Goal: Task Accomplishment & Management: Use online tool/utility

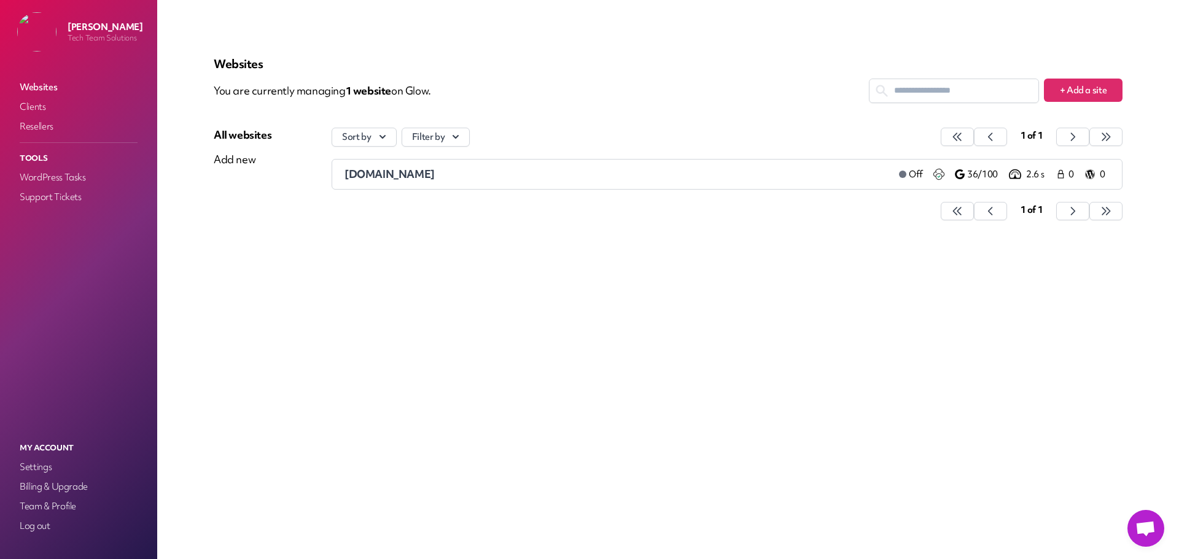
click at [485, 274] on div "Websites You are currently managing 1 website on Glow. + Add a site All website…" at bounding box center [668, 279] width 968 height 500
click at [418, 173] on span "[DOMAIN_NAME]" at bounding box center [389, 174] width 90 height 14
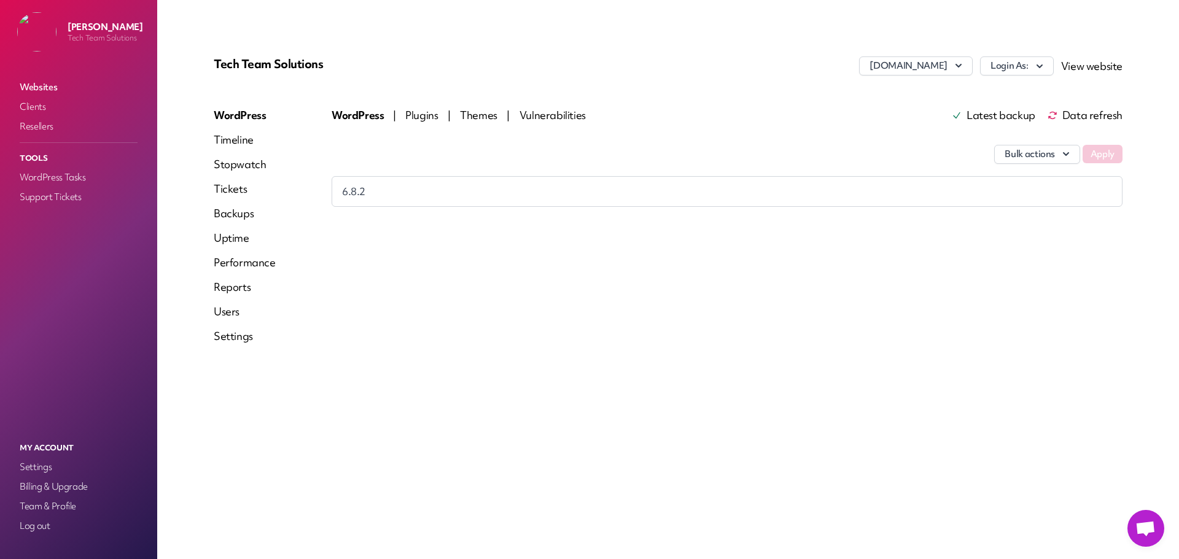
click at [248, 287] on link "Reports" at bounding box center [245, 287] width 62 height 15
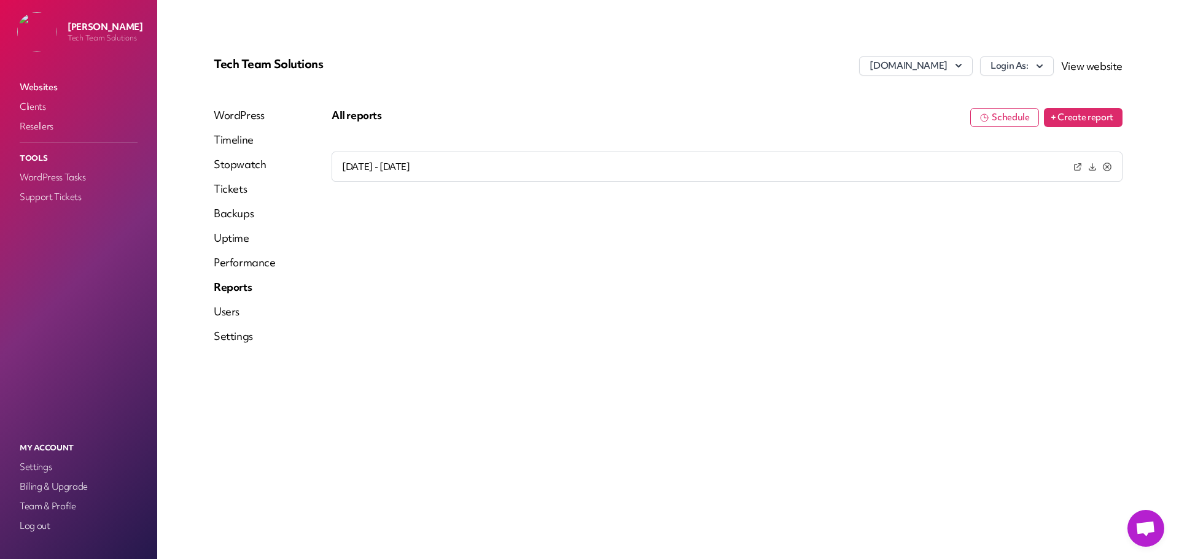
click at [1075, 119] on button "+ Create report" at bounding box center [1083, 117] width 79 height 19
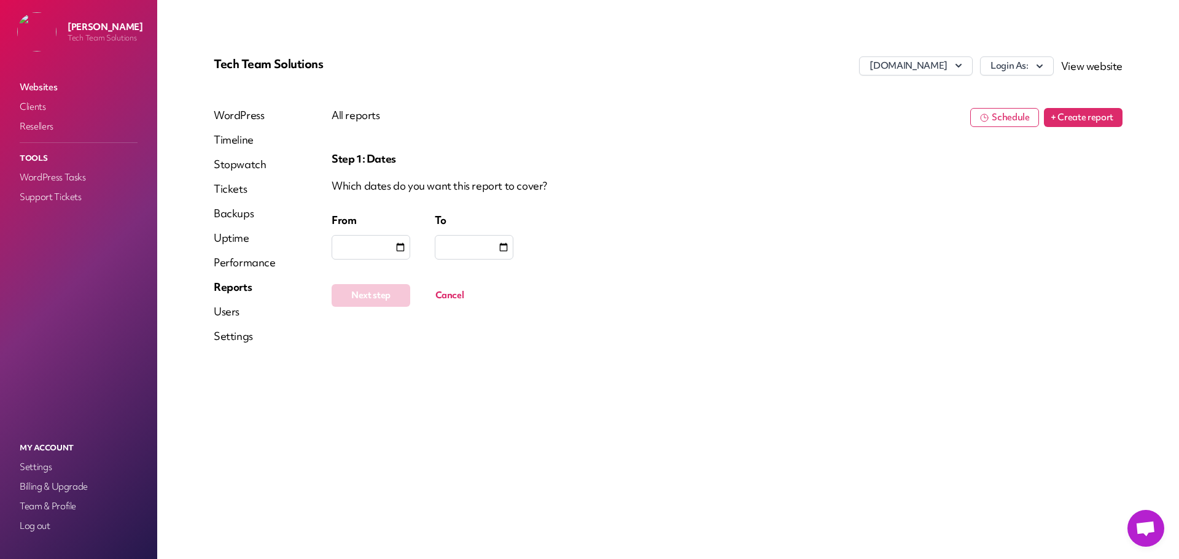
click at [396, 247] on input "date" at bounding box center [400, 247] width 12 height 12
type input "**********"
click at [512, 247] on div at bounding box center [474, 247] width 79 height 25
type input "**********"
click at [367, 297] on button "Next step" at bounding box center [371, 295] width 79 height 23
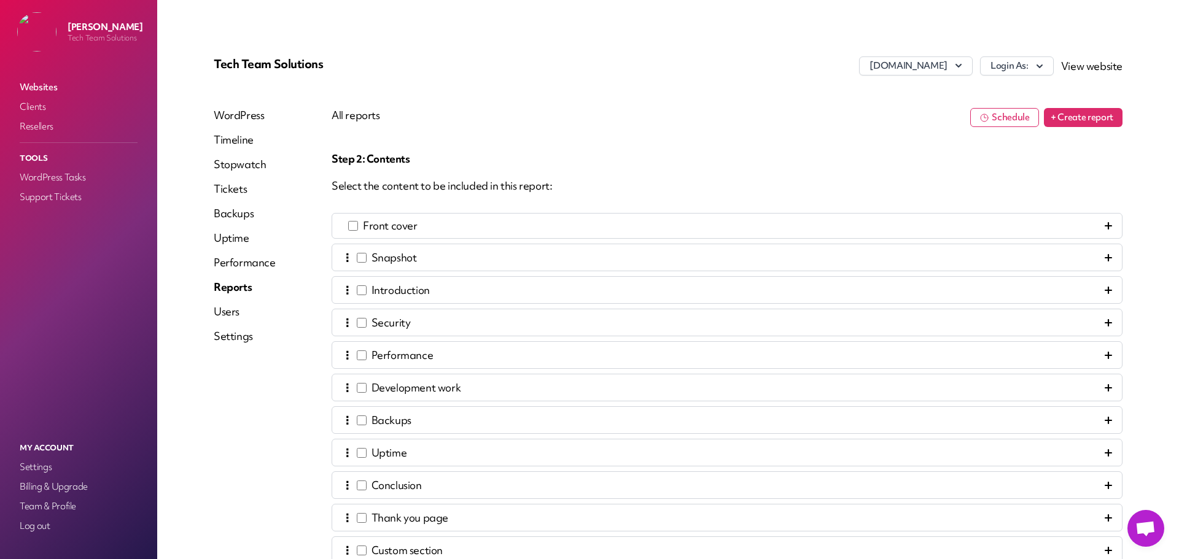
click at [1105, 229] on icon at bounding box center [1108, 225] width 7 height 7
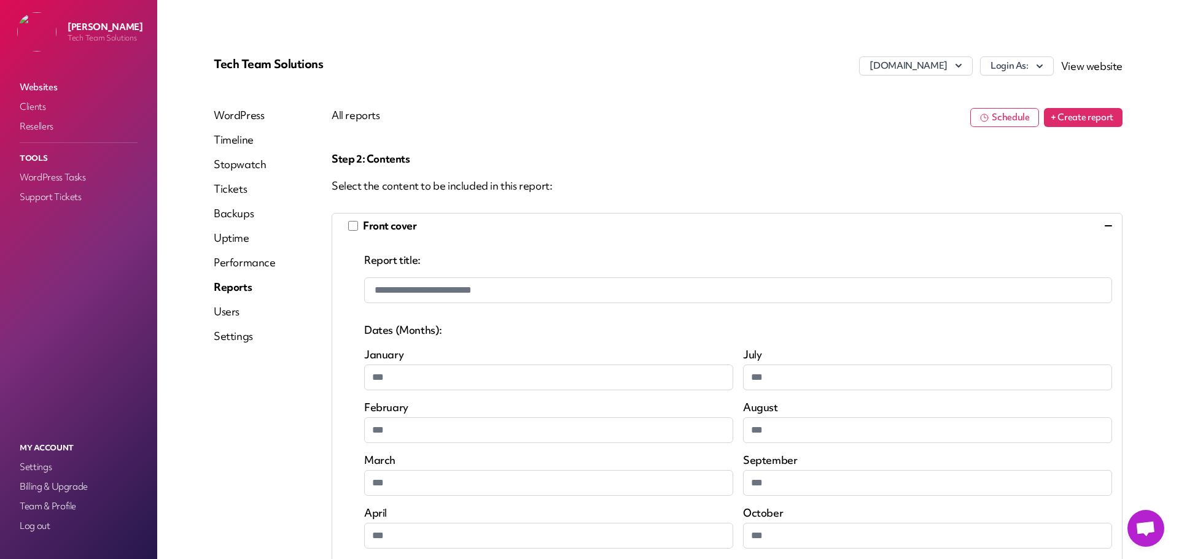
click at [406, 295] on input "**********" at bounding box center [738, 291] width 748 height 26
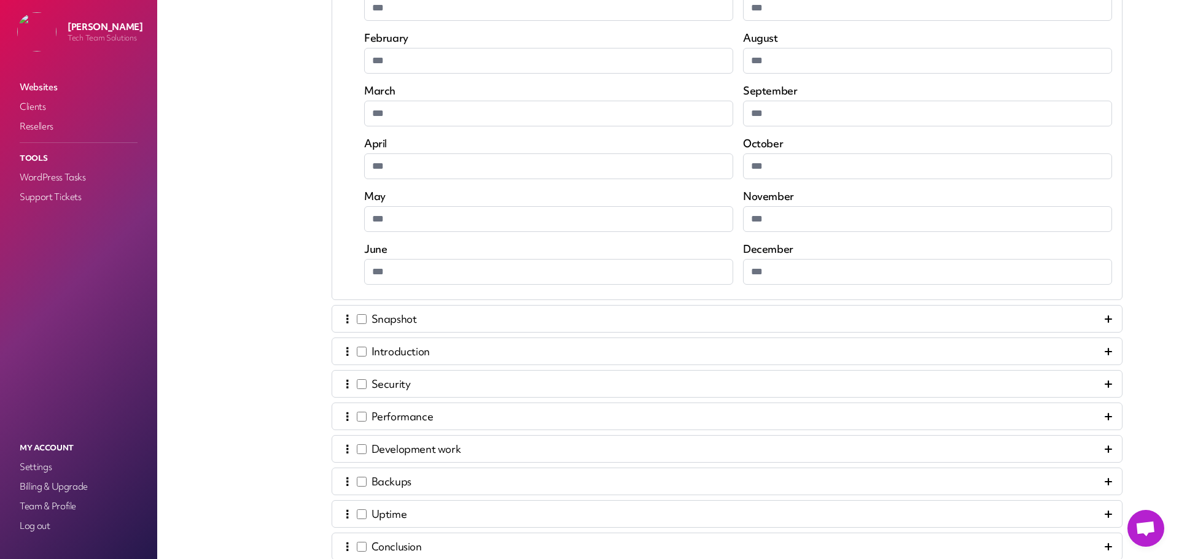
scroll to position [430, 0]
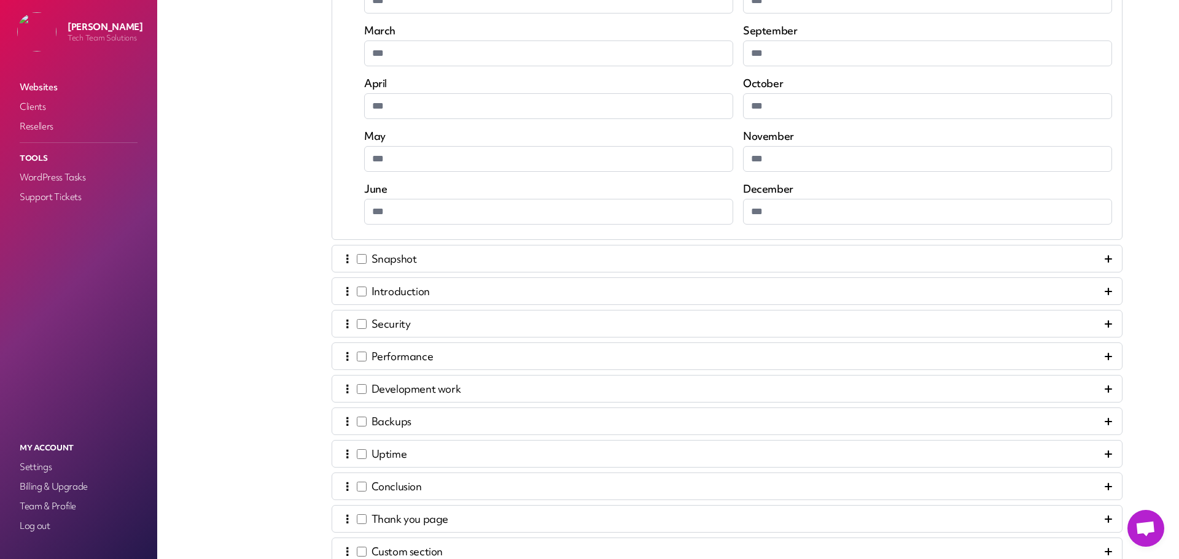
click at [1105, 256] on icon at bounding box center [1108, 258] width 7 height 7
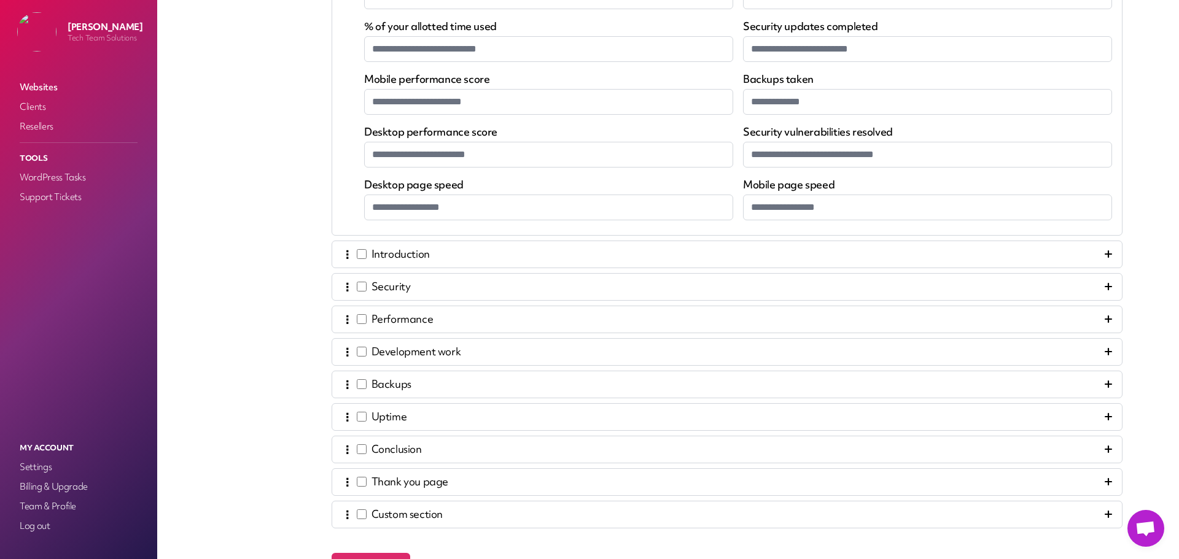
scroll to position [553, 0]
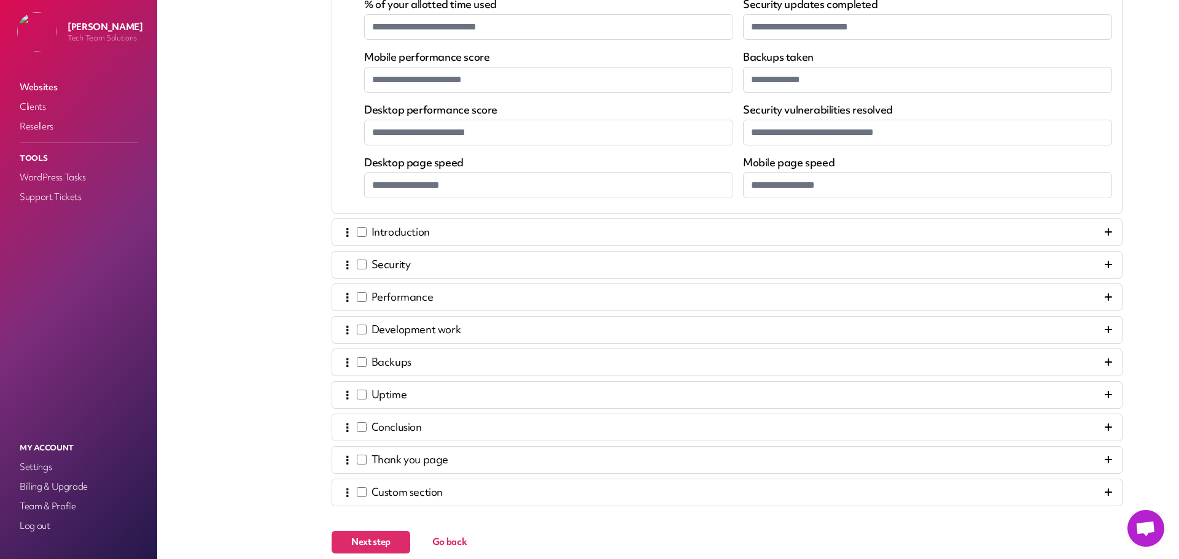
click at [1093, 231] on div "⋮ Introduction" at bounding box center [727, 232] width 770 height 17
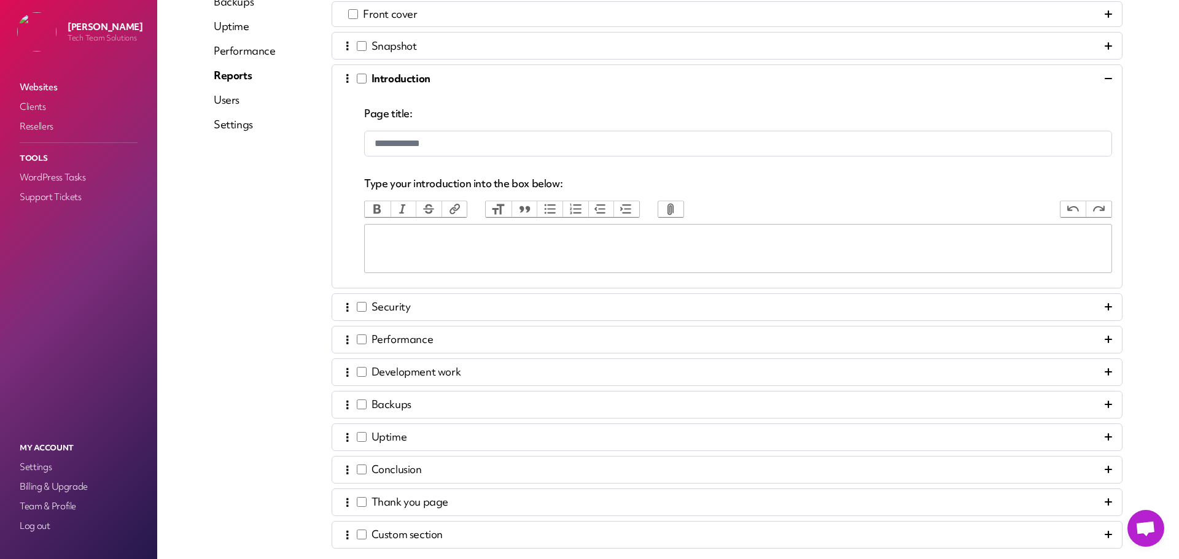
scroll to position [182, 0]
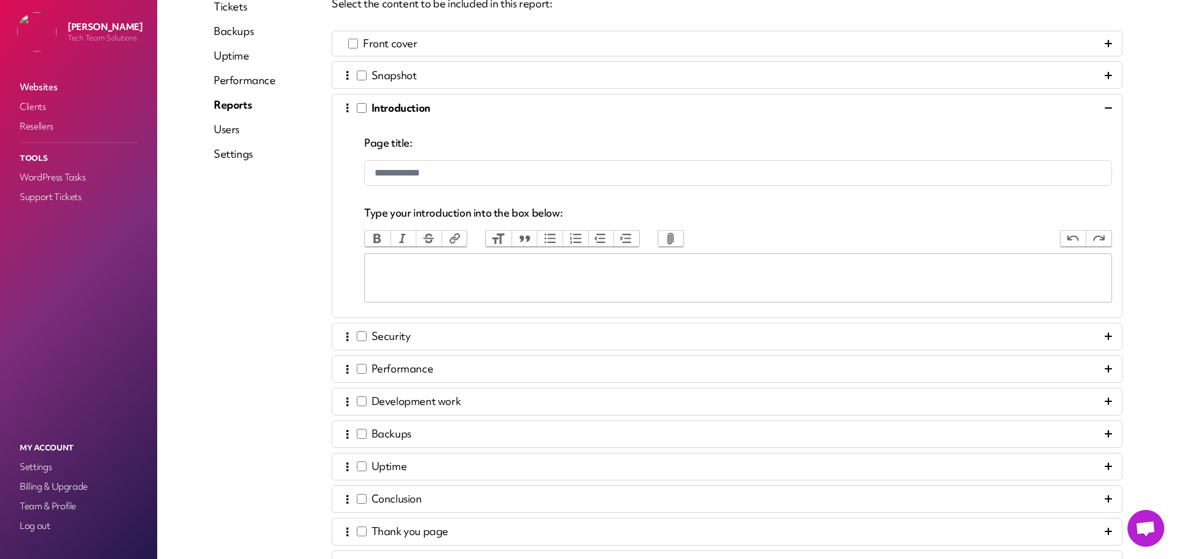
click at [475, 282] on trix-editor at bounding box center [738, 278] width 748 height 49
click at [352, 396] on div "⋮ Development work" at bounding box center [401, 402] width 118 height 17
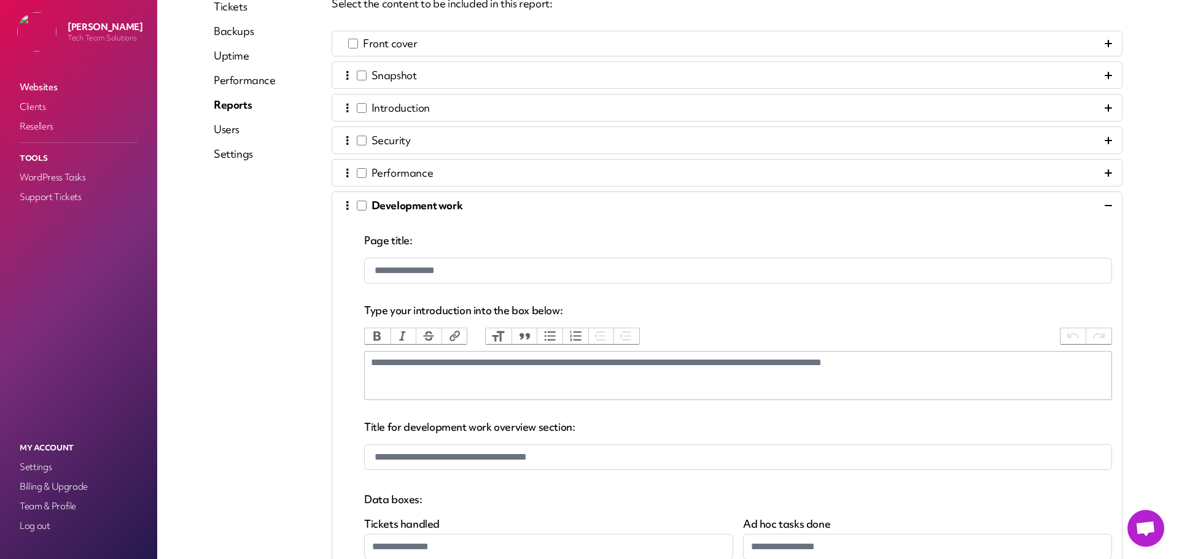
click at [392, 378] on trix-editor "**********" at bounding box center [738, 375] width 748 height 49
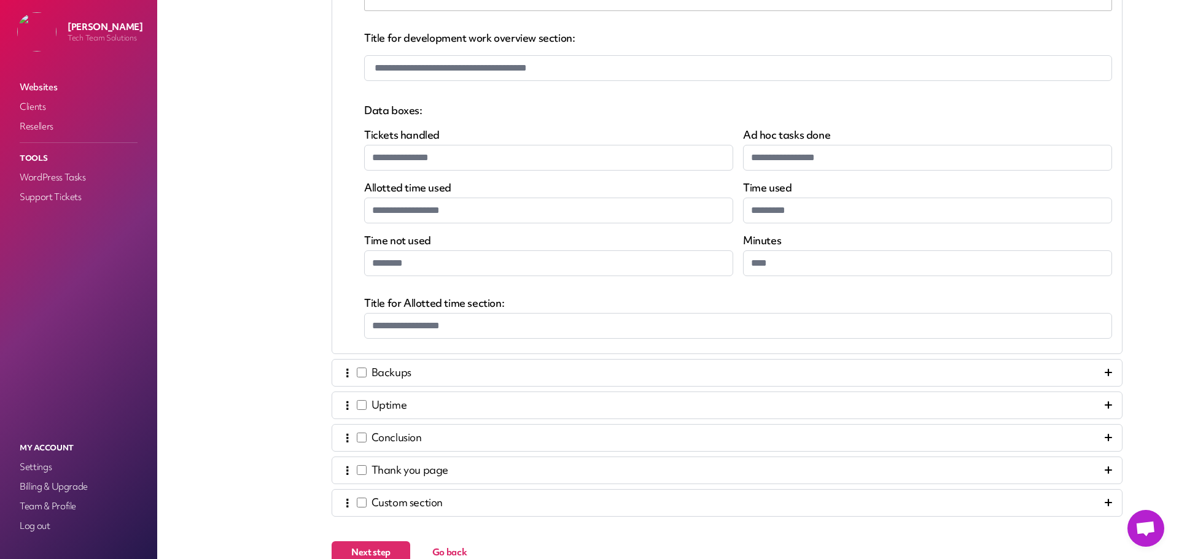
scroll to position [633, 0]
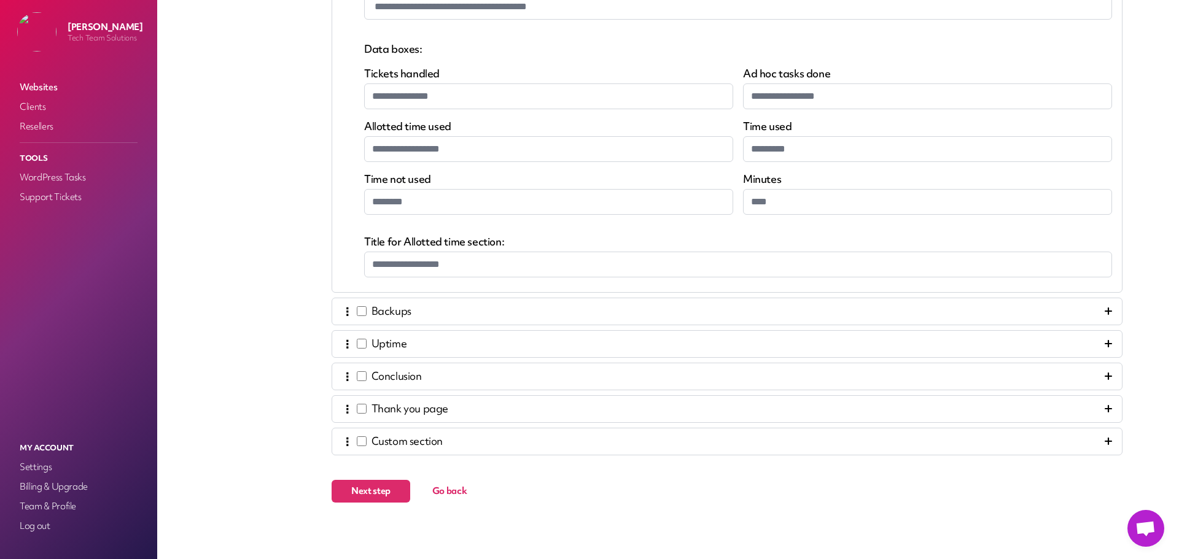
click at [367, 494] on span "Next step" at bounding box center [370, 491] width 39 height 12
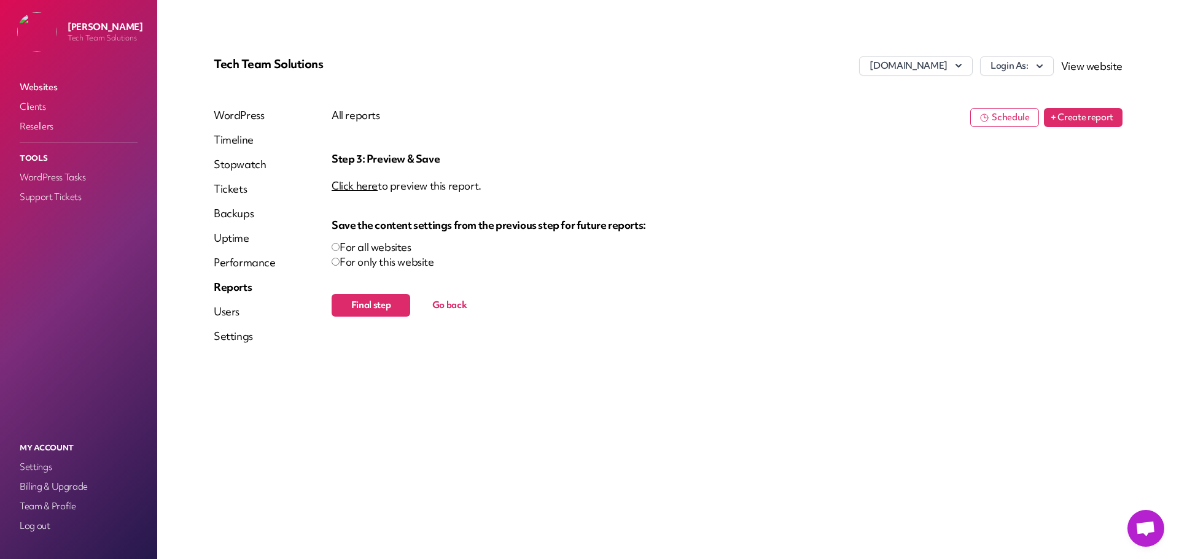
scroll to position [0, 0]
click at [389, 307] on span "Final step" at bounding box center [371, 305] width 40 height 12
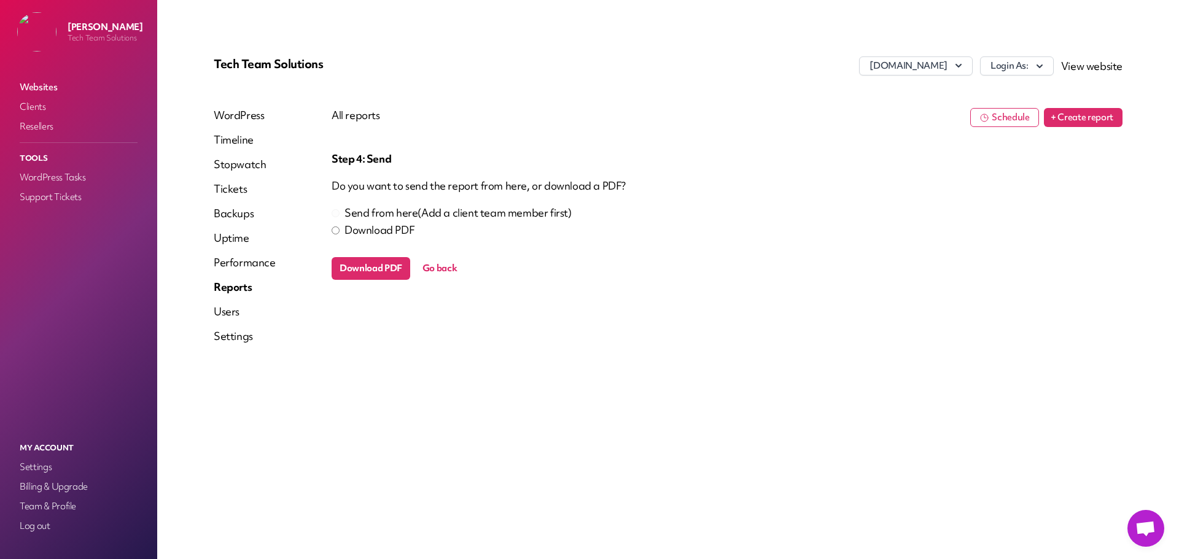
click at [354, 265] on button "Download PDF" at bounding box center [371, 268] width 79 height 23
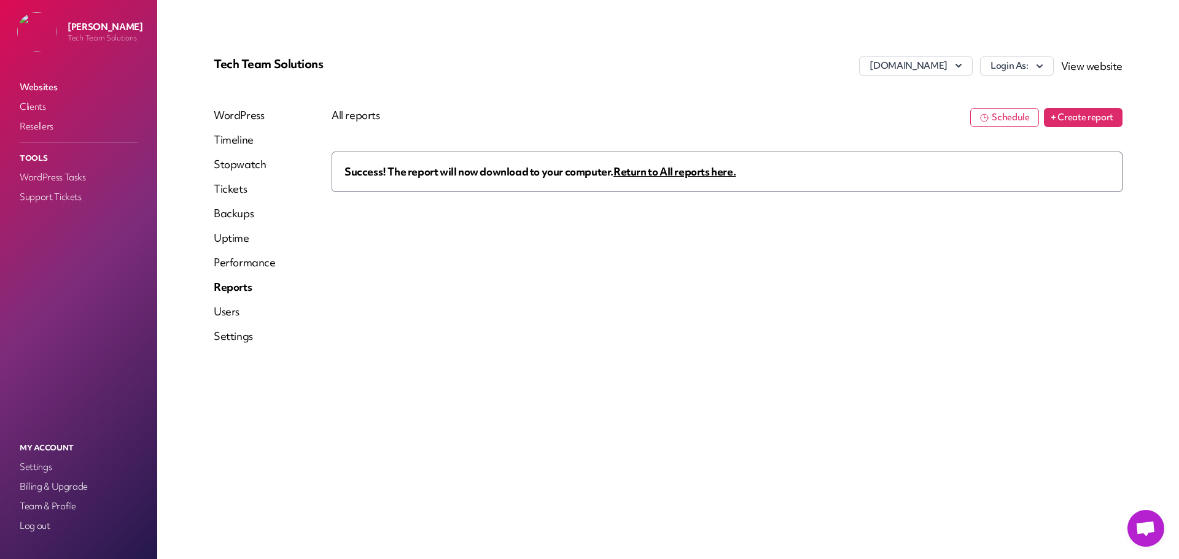
click at [1079, 117] on button "+ Create report" at bounding box center [1083, 117] width 79 height 19
click at [696, 173] on span "Return to All reports here." at bounding box center [674, 172] width 122 height 14
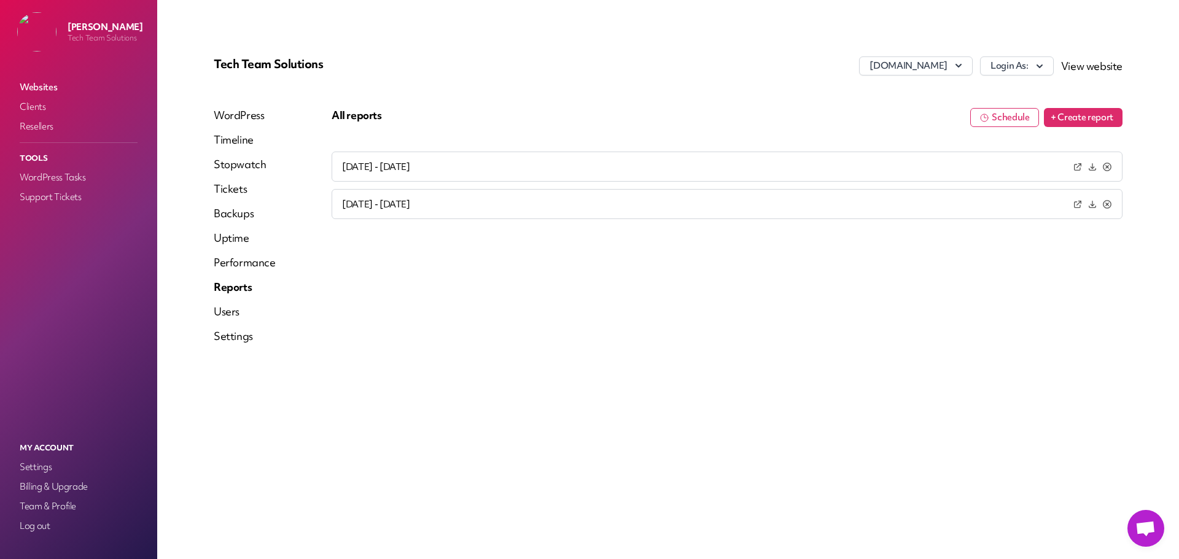
click at [1078, 115] on button "+ Create report" at bounding box center [1083, 117] width 79 height 19
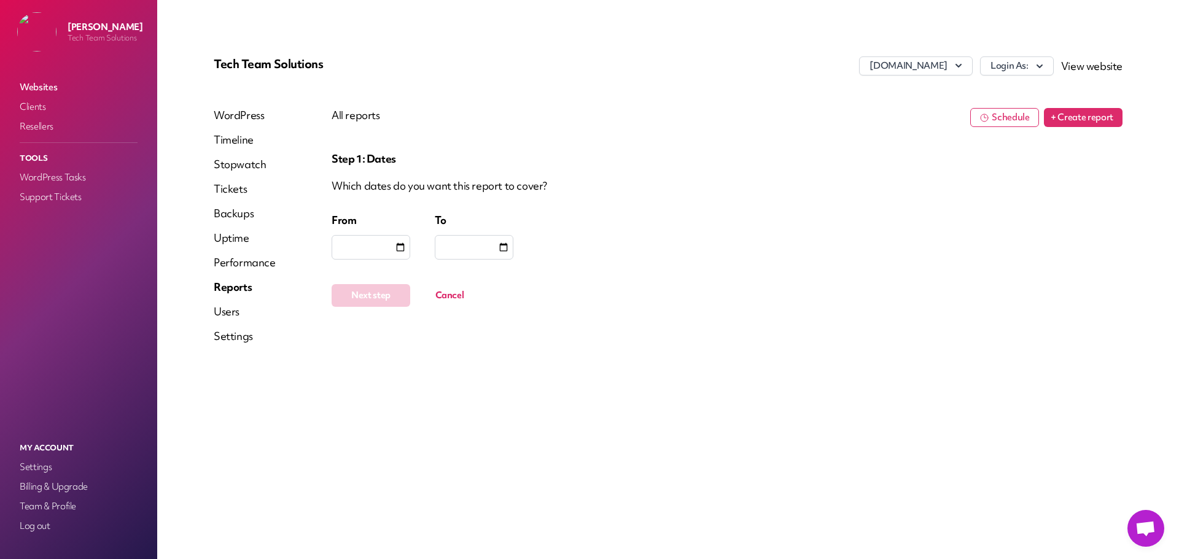
click at [403, 251] on input "date" at bounding box center [400, 247] width 12 height 12
type input "**********"
click at [484, 236] on div at bounding box center [474, 247] width 79 height 25
type input "**********"
click at [368, 300] on button "Next step" at bounding box center [371, 295] width 79 height 23
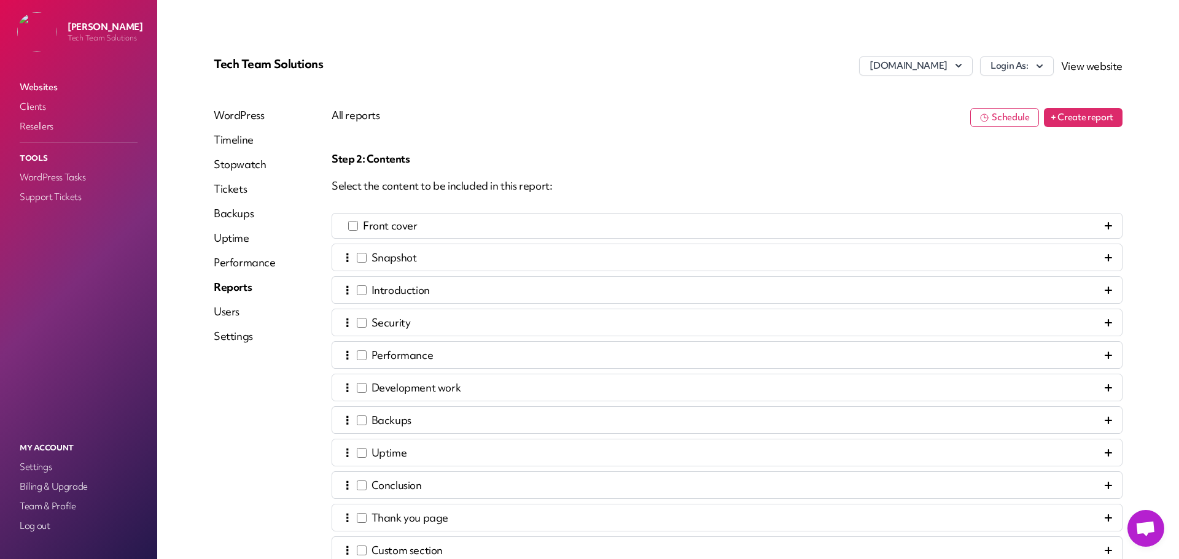
click at [1095, 259] on div "⋮ Snapshot" at bounding box center [727, 257] width 770 height 17
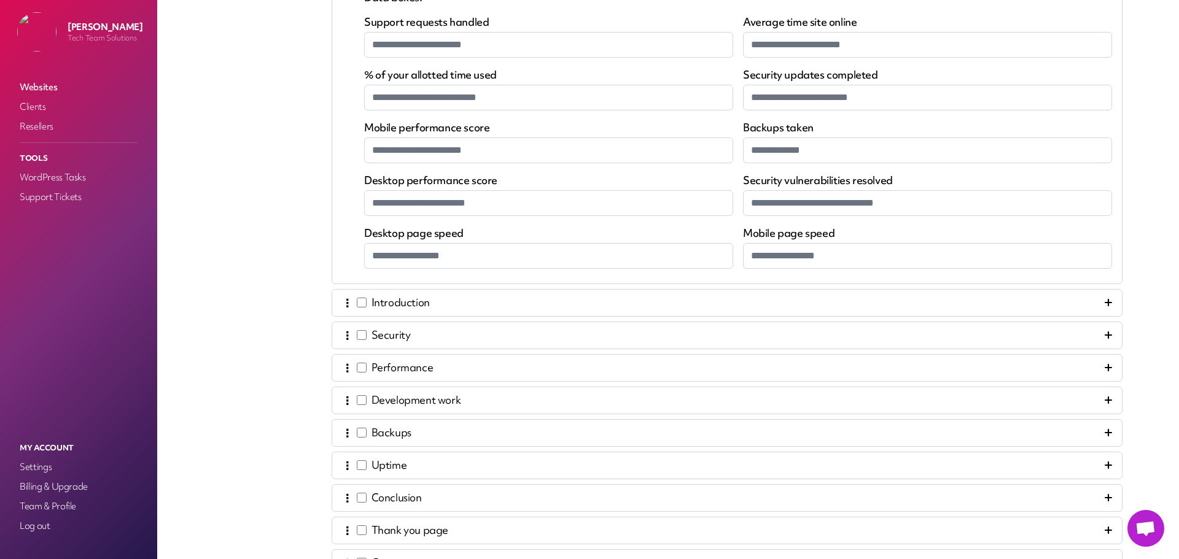
scroll to position [553, 0]
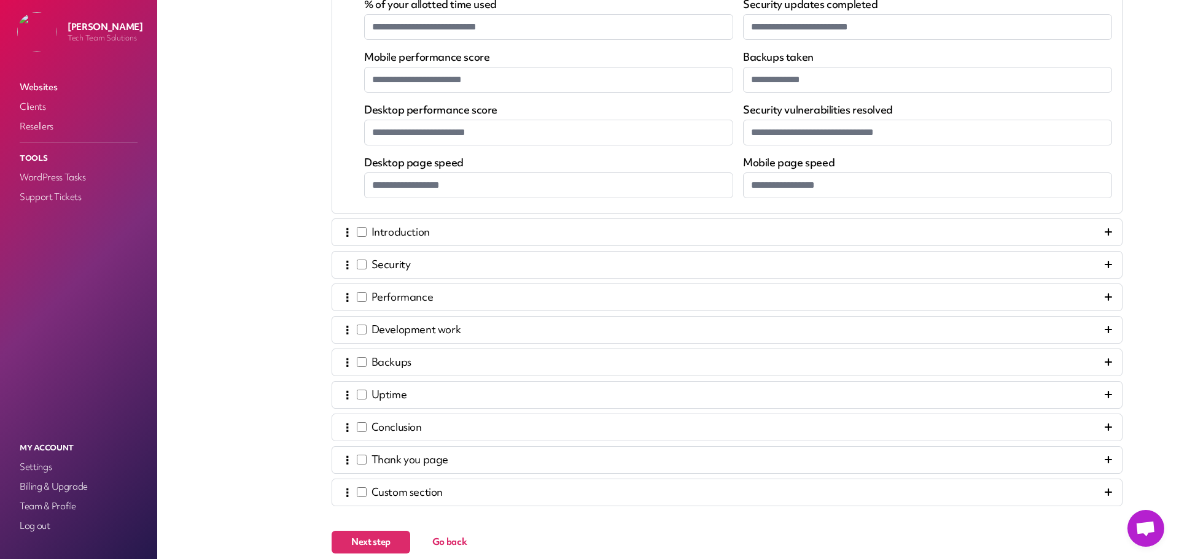
click at [1105, 295] on icon at bounding box center [1108, 296] width 7 height 7
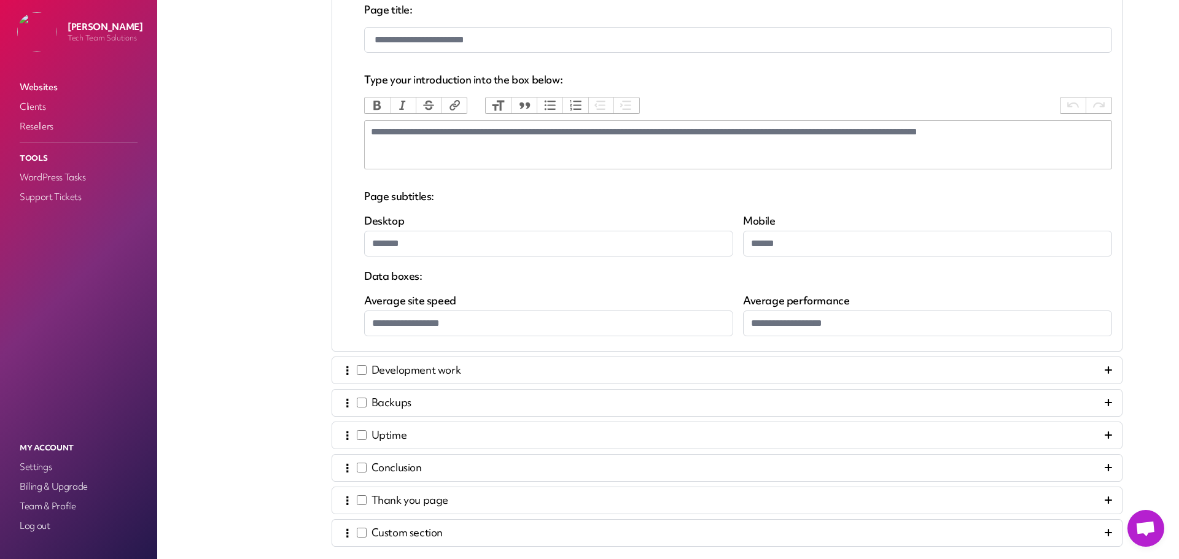
scroll to position [472, 0]
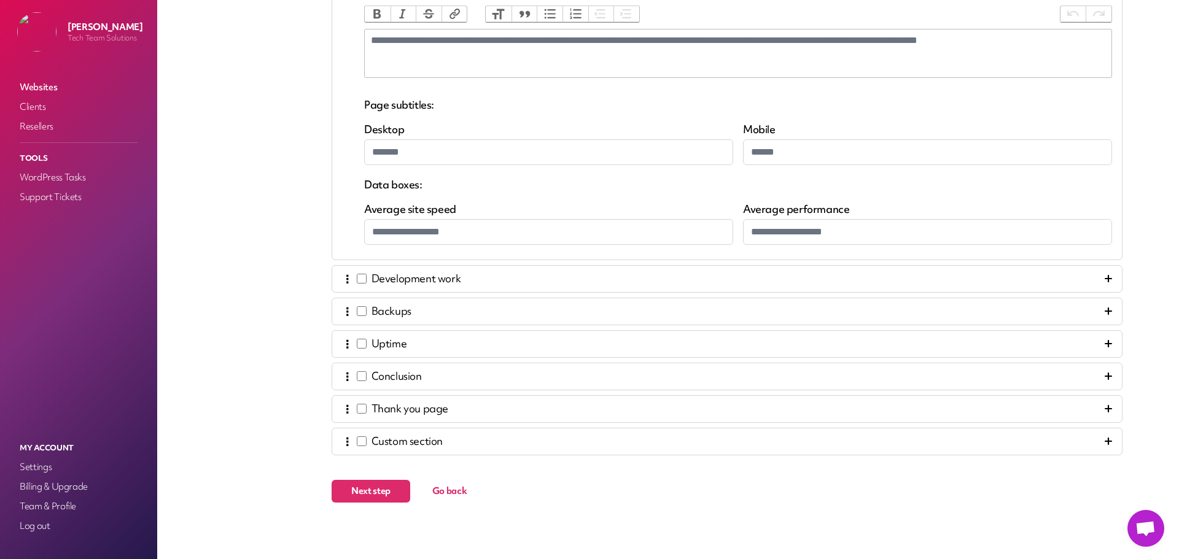
click at [359, 277] on div "⋮ Development work" at bounding box center [401, 279] width 118 height 17
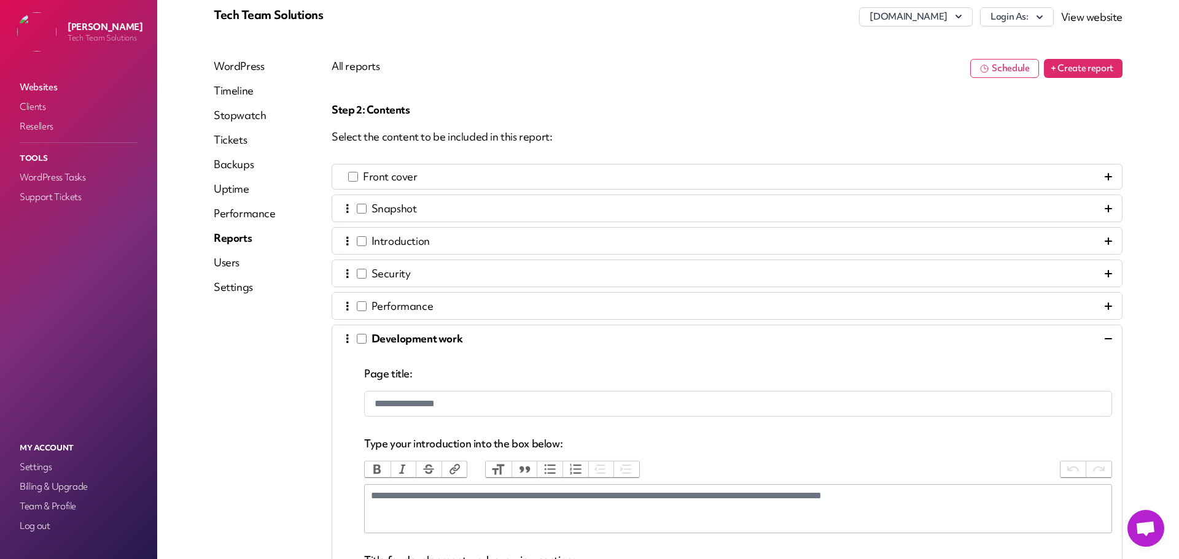
scroll to position [42, 0]
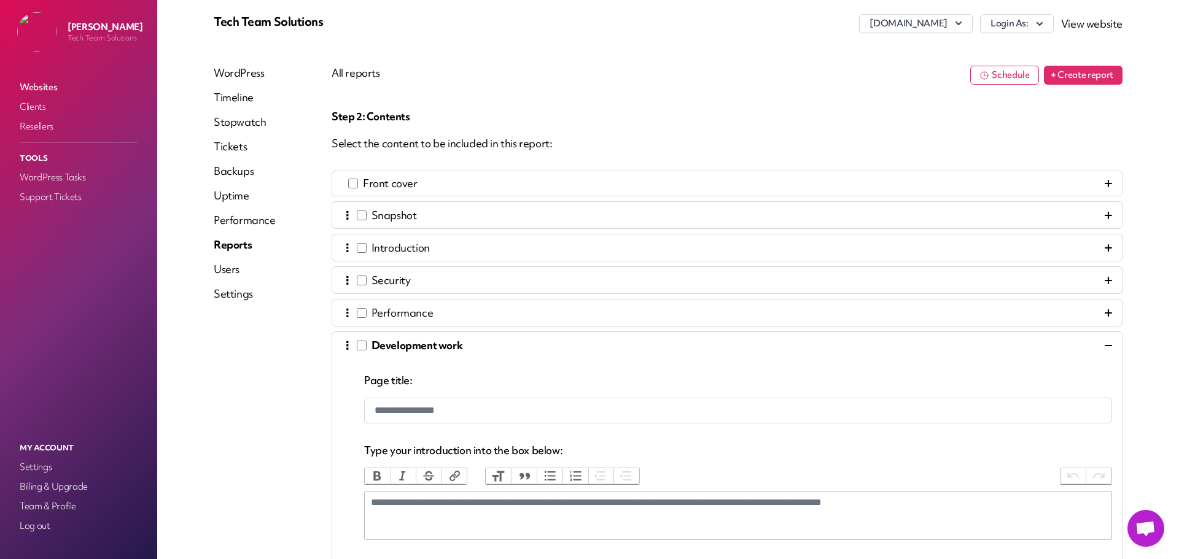
click at [1105, 217] on icon at bounding box center [1108, 215] width 7 height 7
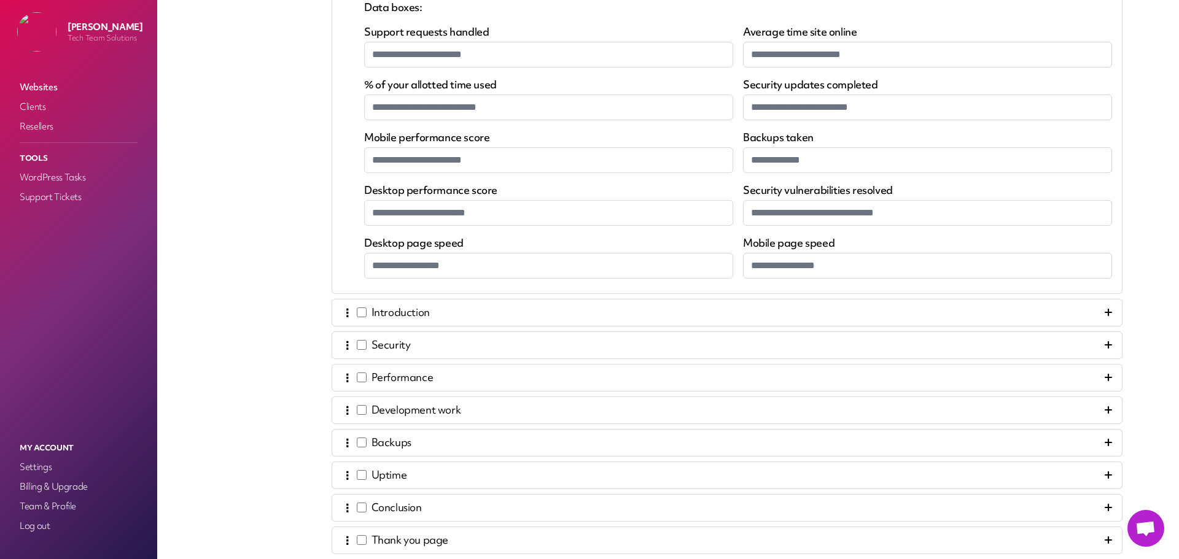
scroll to position [595, 0]
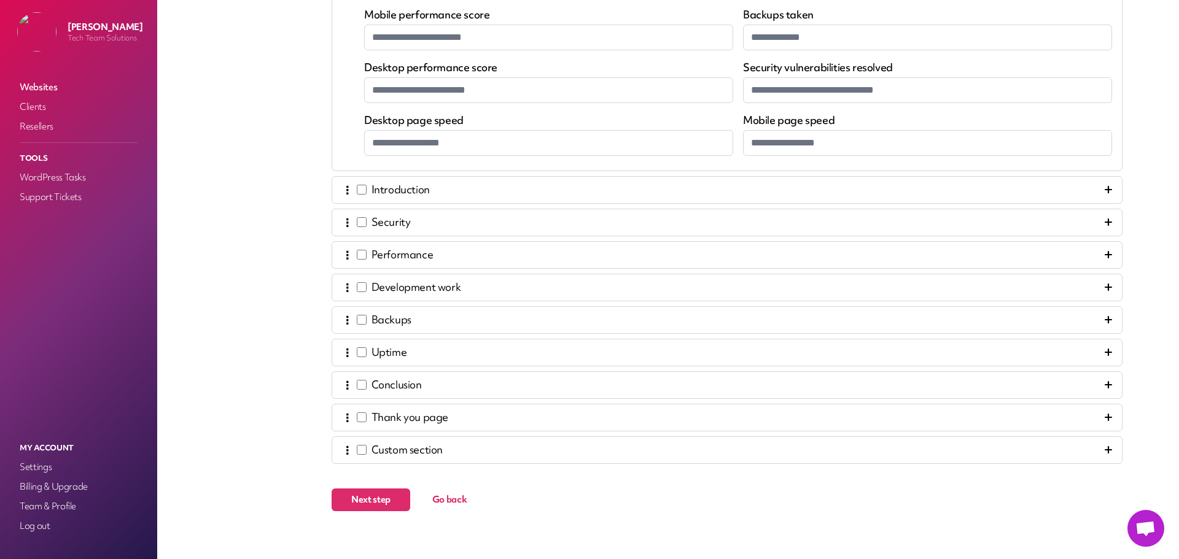
click at [1105, 255] on icon at bounding box center [1108, 254] width 7 height 7
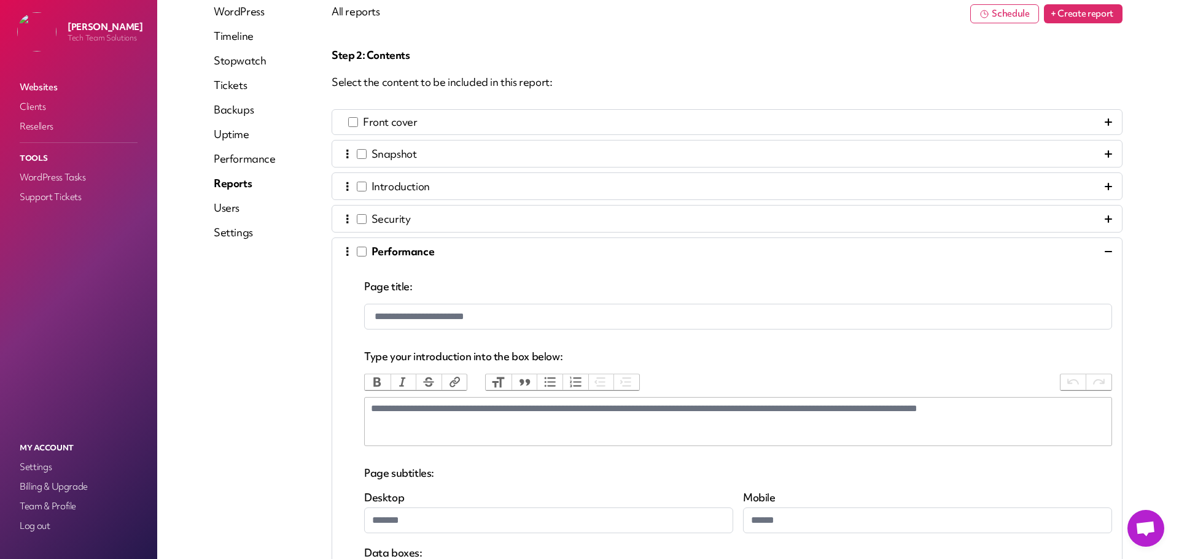
scroll to position [42, 0]
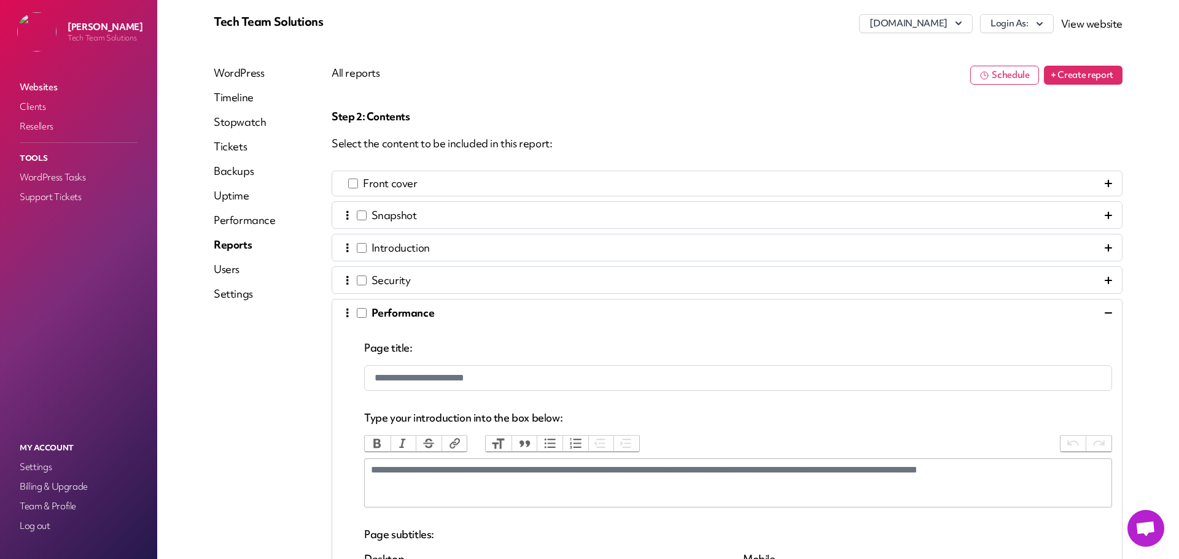
click at [247, 72] on link "WordPress" at bounding box center [245, 73] width 62 height 15
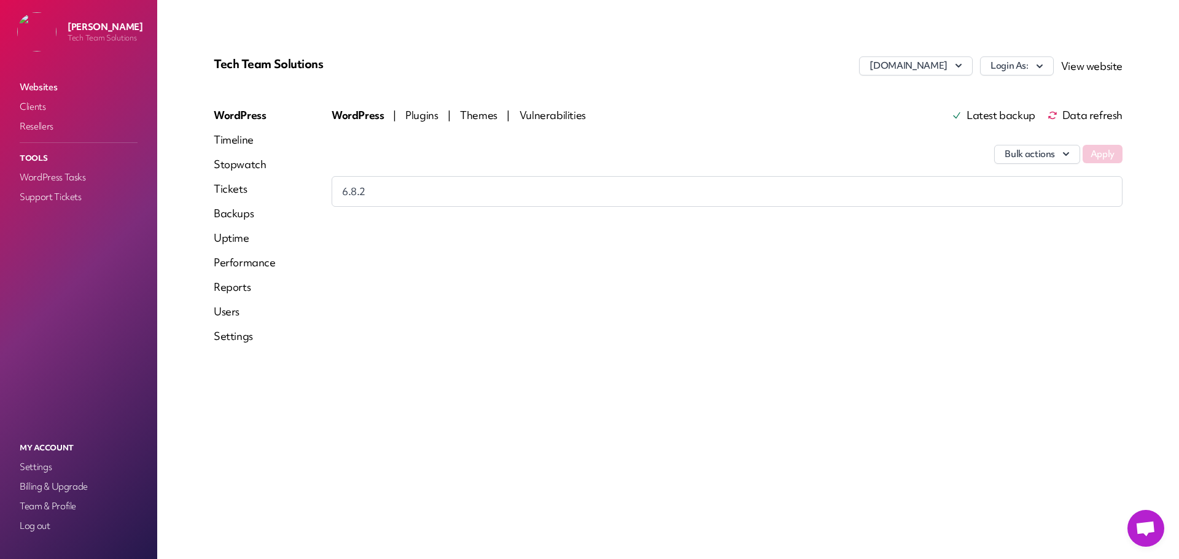
click at [1084, 114] on span "Data refresh" at bounding box center [1084, 116] width 75 height 10
click at [427, 115] on span "Plugins" at bounding box center [422, 115] width 35 height 14
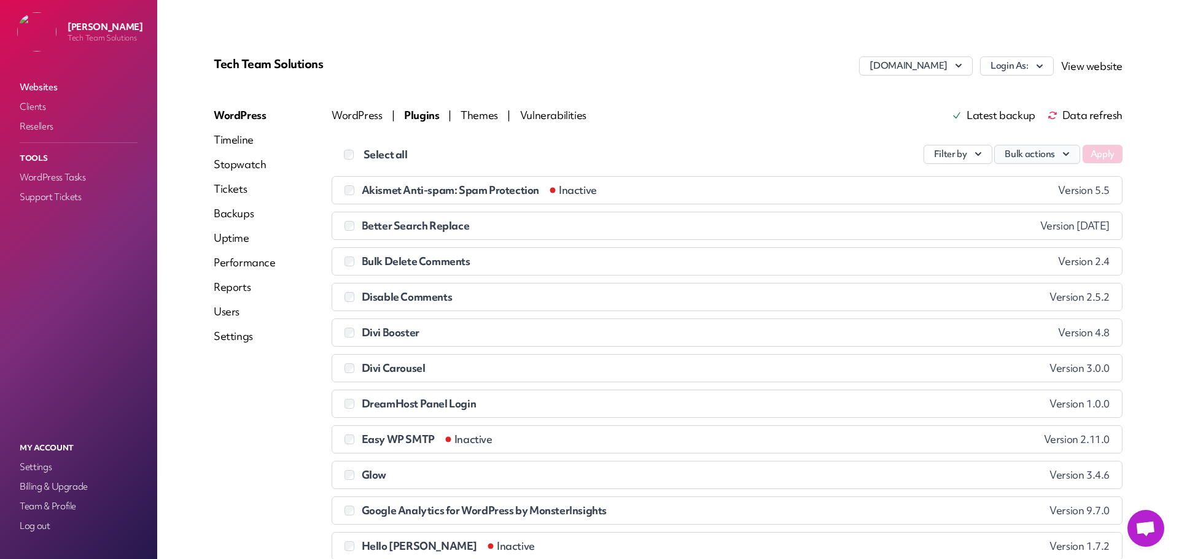
click at [1063, 155] on icon "button" at bounding box center [1066, 154] width 6 height 4
click at [969, 185] on link "Update" at bounding box center [1011, 183] width 136 height 23
click at [1098, 157] on button "Apply" at bounding box center [1102, 154] width 40 height 18
click at [1084, 113] on span "Data refresh" at bounding box center [1084, 116] width 75 height 10
click at [538, 114] on span "Vulnerabilities" at bounding box center [579, 115] width 84 height 14
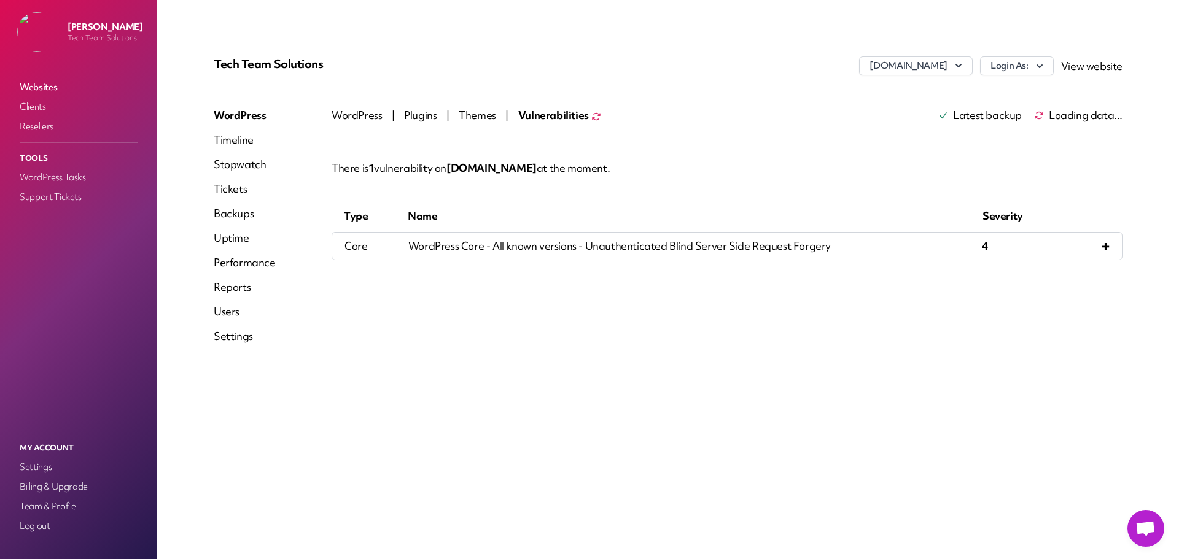
click at [486, 114] on span "Themes" at bounding box center [478, 115] width 39 height 14
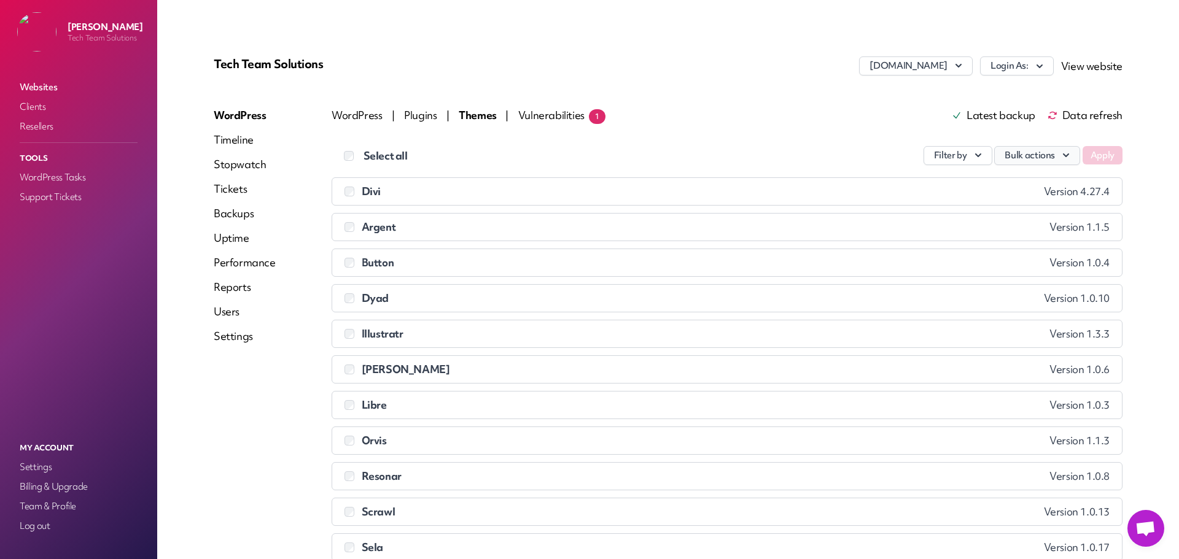
click at [1027, 161] on button "Bulk actions" at bounding box center [1037, 155] width 86 height 19
click at [960, 179] on link "Update" at bounding box center [1011, 184] width 136 height 23
click at [1098, 153] on button "Apply" at bounding box center [1102, 155] width 40 height 18
click at [236, 288] on link "Reports" at bounding box center [245, 287] width 62 height 15
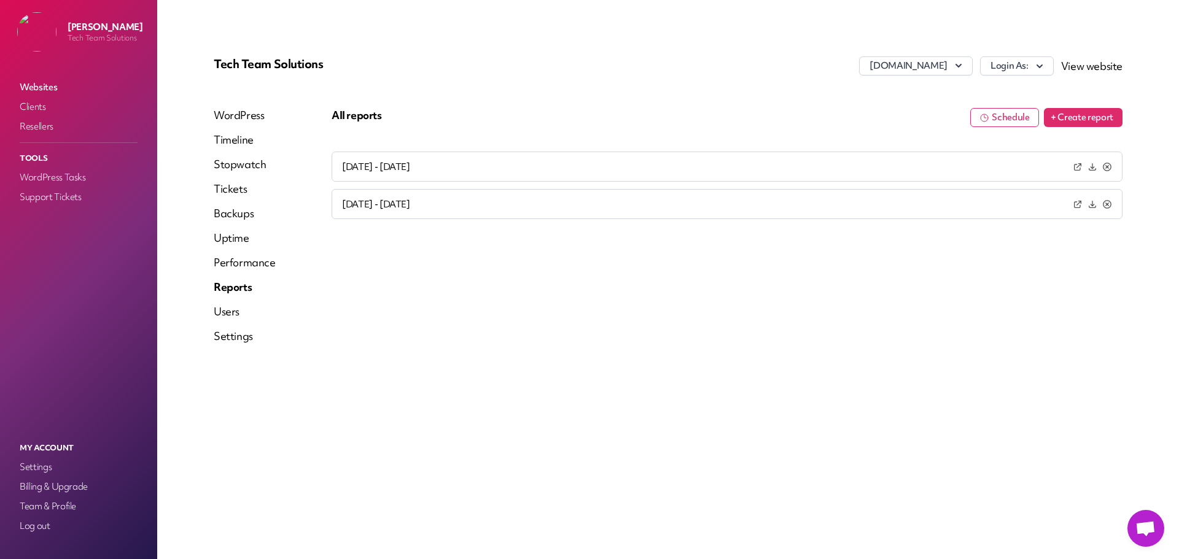
click at [1099, 120] on button "+ Create report" at bounding box center [1083, 117] width 79 height 19
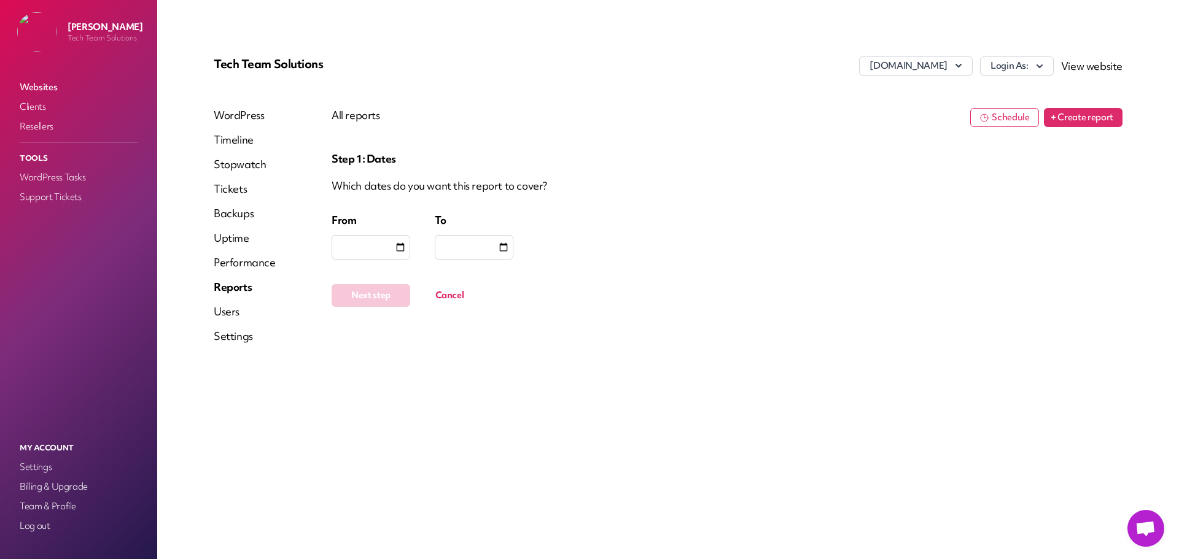
click at [405, 246] on input "date" at bounding box center [400, 247] width 12 height 12
type input "**********"
click at [487, 247] on div at bounding box center [474, 247] width 79 height 25
type input "**********"
click at [389, 298] on button "Next step" at bounding box center [371, 295] width 79 height 23
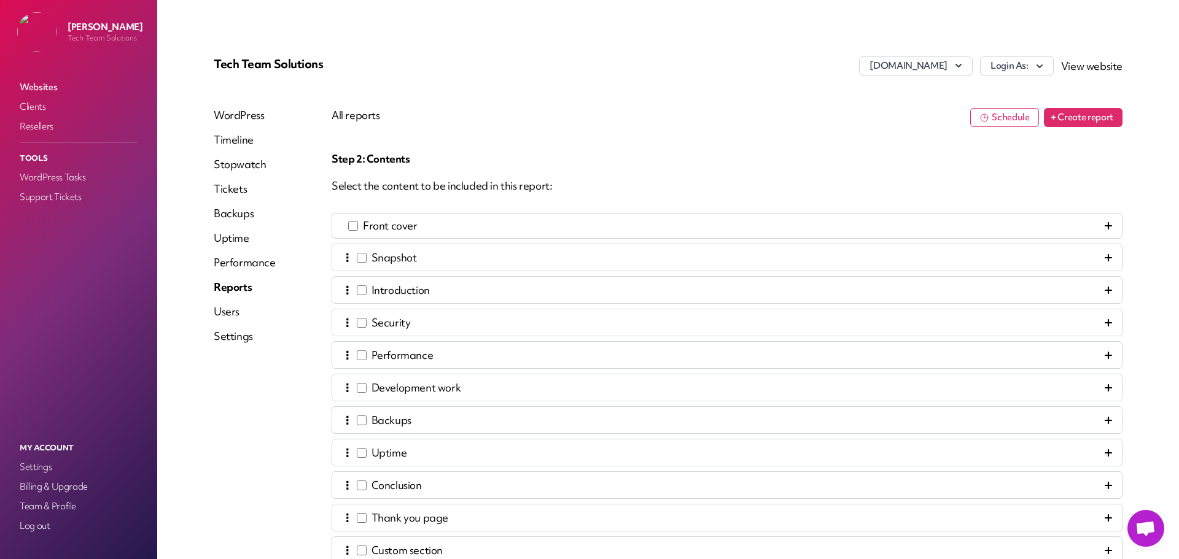
click at [352, 394] on div "⋮ Development work" at bounding box center [401, 387] width 118 height 17
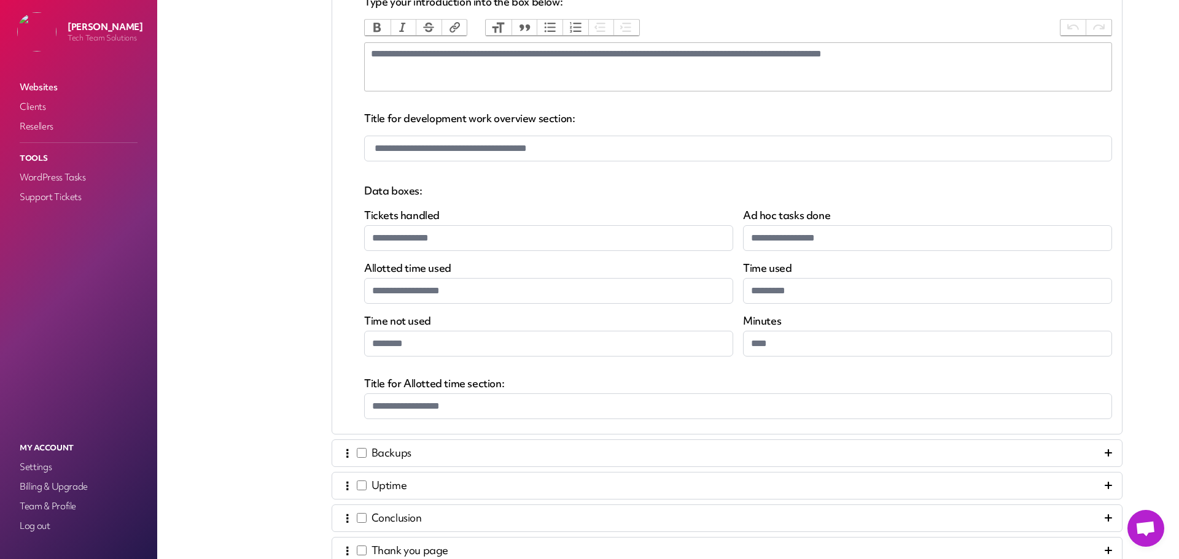
scroll to position [614, 0]
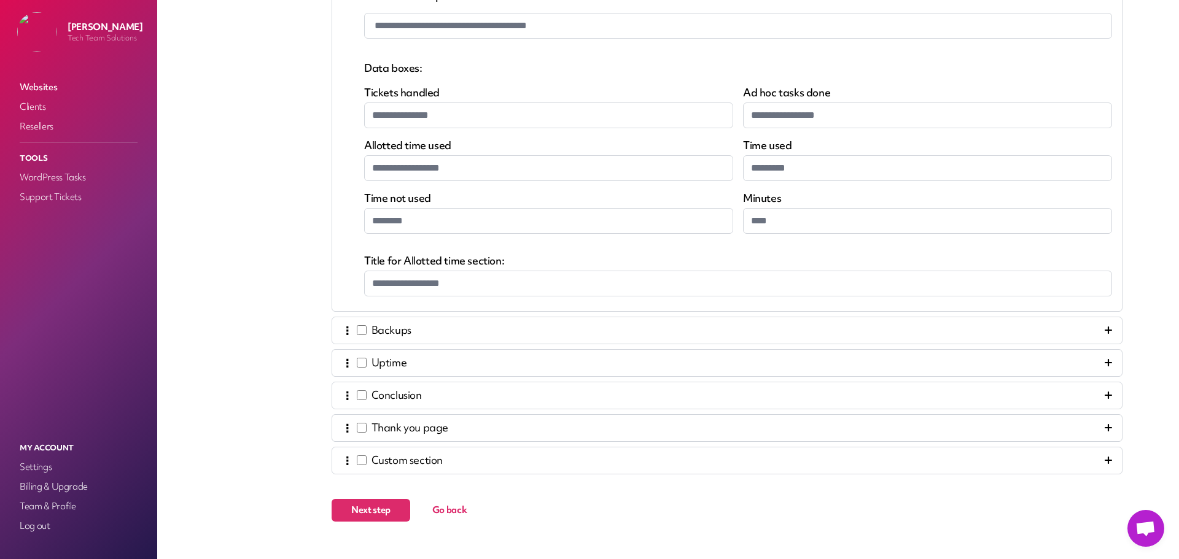
click at [372, 508] on span "Next step" at bounding box center [370, 510] width 39 height 12
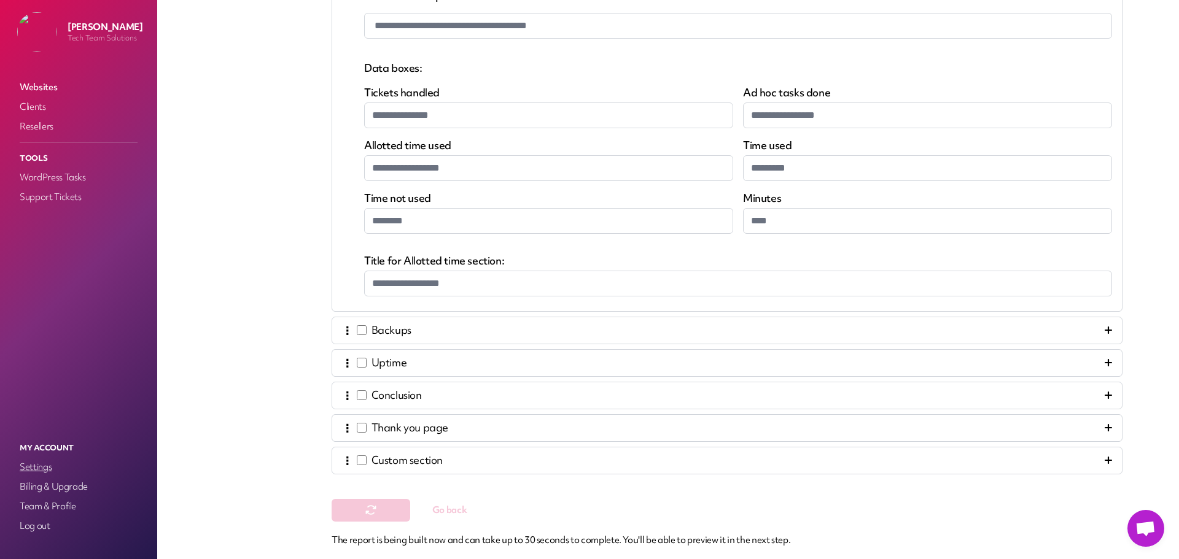
scroll to position [0, 0]
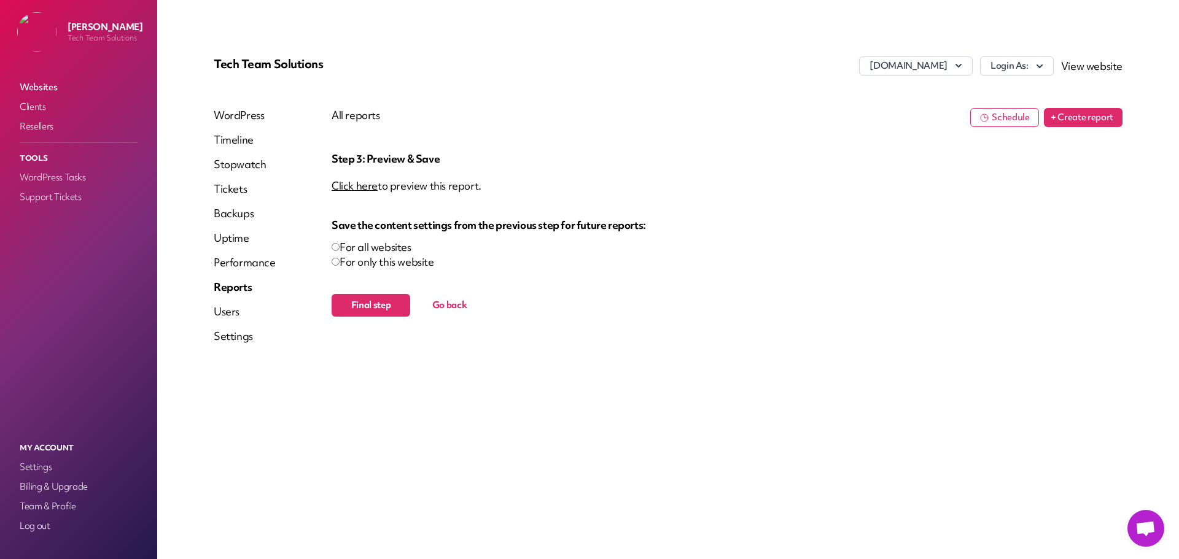
click at [371, 303] on span "Final step" at bounding box center [371, 305] width 40 height 12
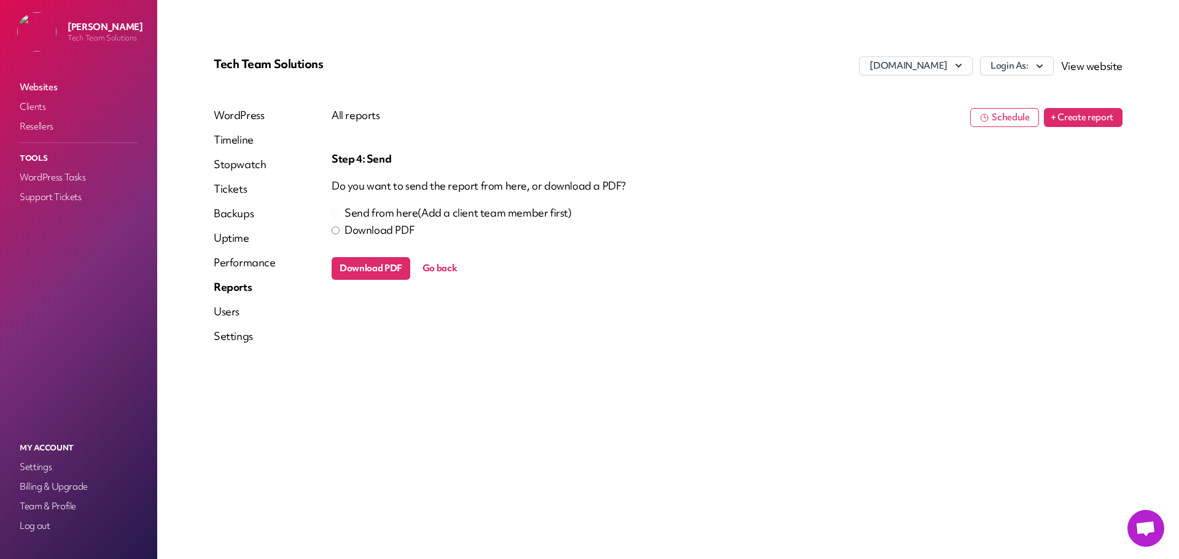
click at [354, 265] on button "Download PDF" at bounding box center [371, 268] width 79 height 23
